Goal: Check status: Check status

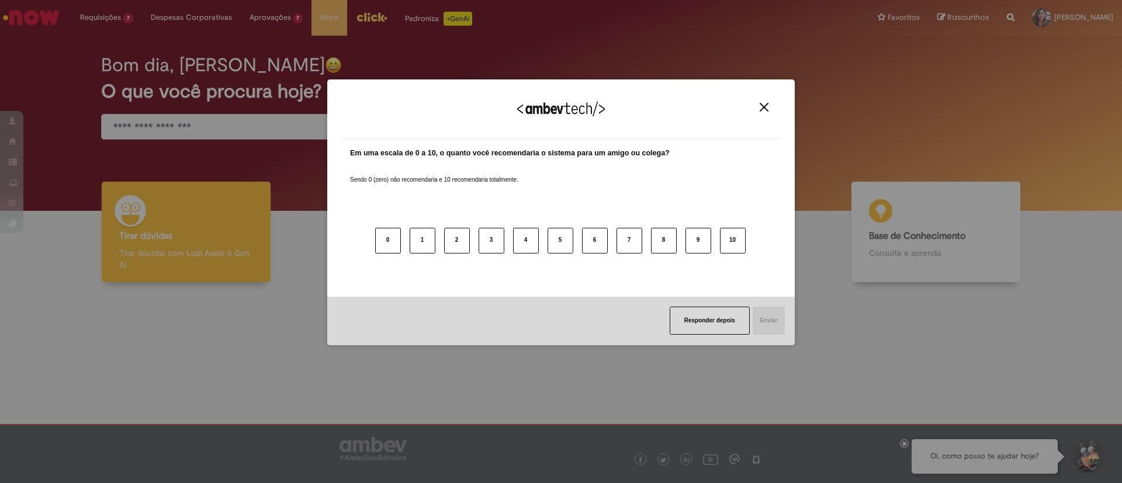
click at [761, 106] on img "Close" at bounding box center [764, 107] width 9 height 9
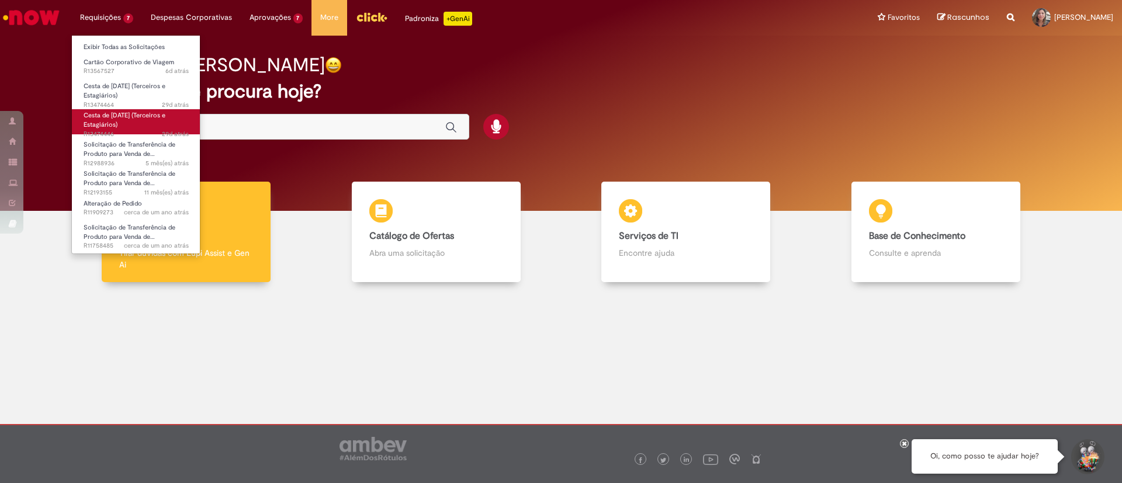
click at [109, 116] on span "Cesta de [DATE] (Terceiros e Estagiários)" at bounding box center [125, 120] width 82 height 18
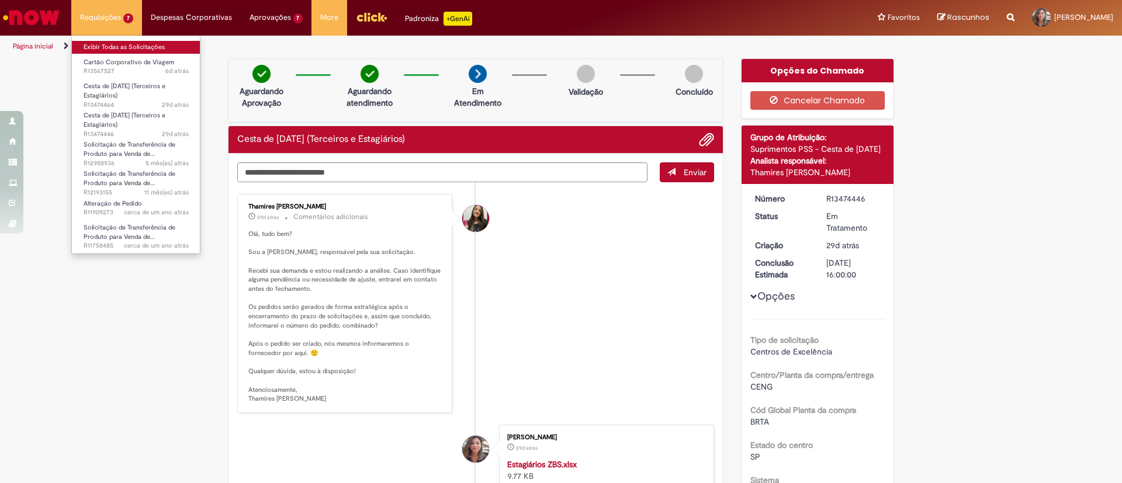
click at [102, 46] on link "Exibir Todas as Solicitações" at bounding box center [136, 47] width 129 height 13
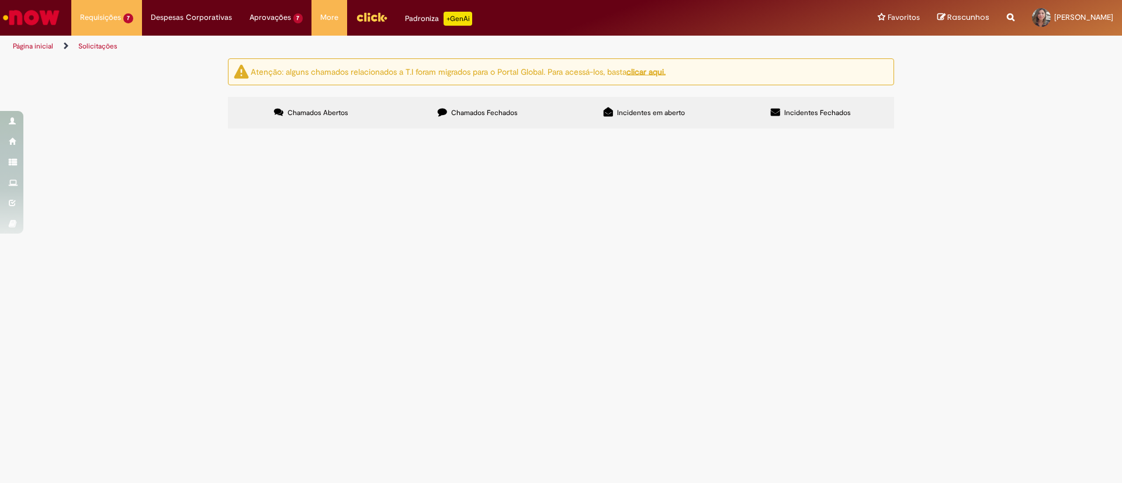
click at [480, 110] on span "Chamados Fechados" at bounding box center [484, 112] width 67 height 9
click at [0, 0] on span "Criar Requisição de Compra - RC (Exclusivo CENG)" at bounding box center [0, 0] width 0 height 0
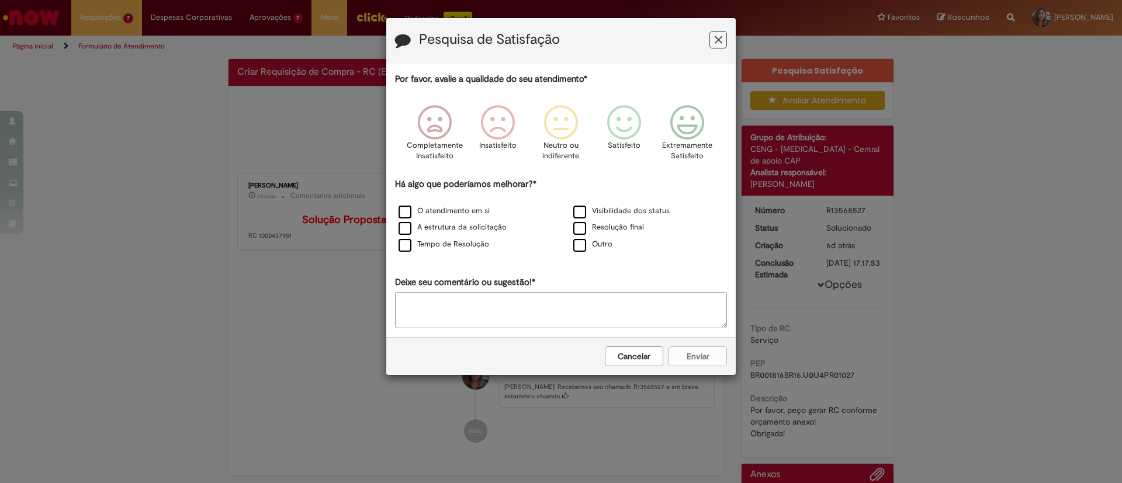
click at [719, 35] on icon "Feedback" at bounding box center [719, 40] width 8 height 12
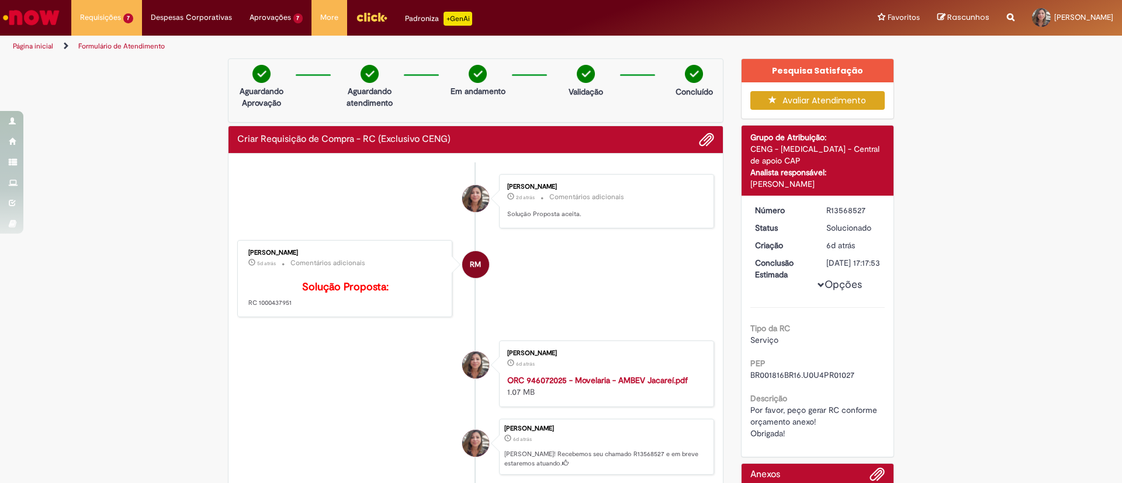
drag, startPoint x: 251, startPoint y: 320, endPoint x: 289, endPoint y: 320, distance: 37.4
click at [289, 309] on p "Solução Proposta: RC 1000437951" at bounding box center [345, 295] width 195 height 27
copy p "1000437951"
